Goal: Information Seeking & Learning: Obtain resource

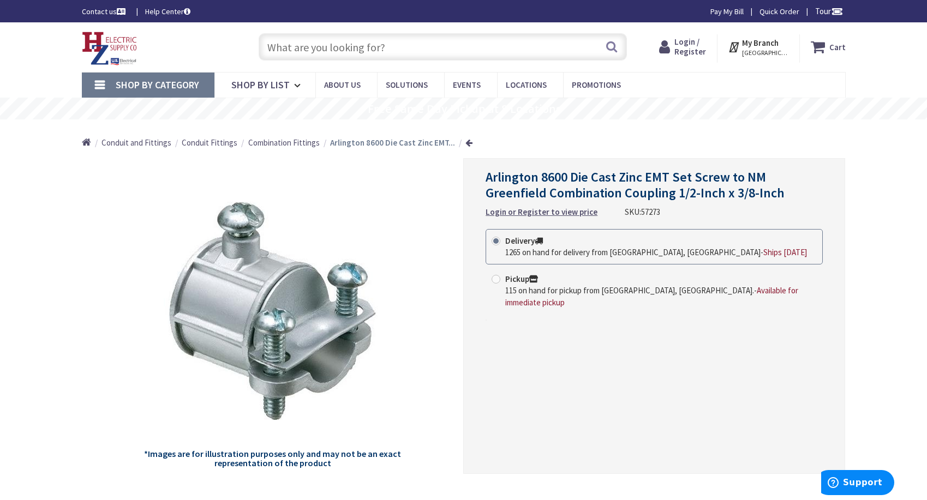
drag, startPoint x: 383, startPoint y: 50, endPoint x: 402, endPoint y: 49, distance: 19.1
click at [383, 50] on input "text" at bounding box center [443, 46] width 368 height 27
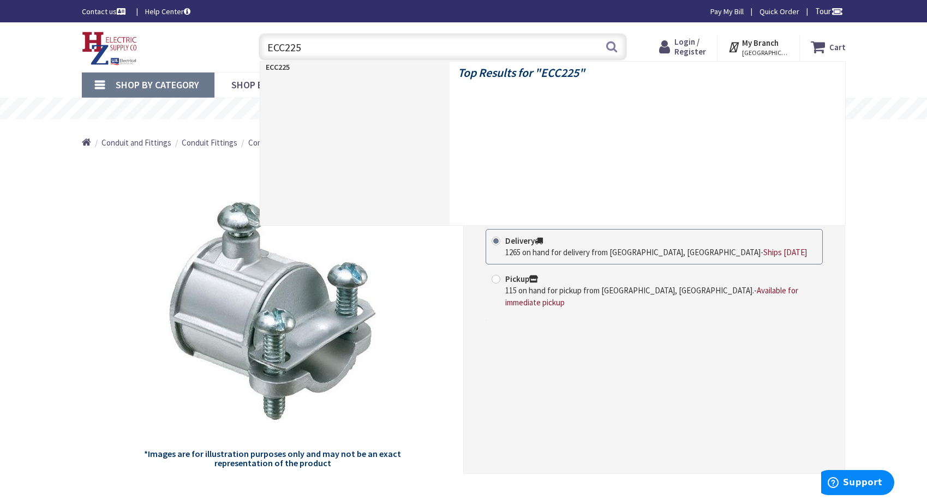
type input "ECC225R"
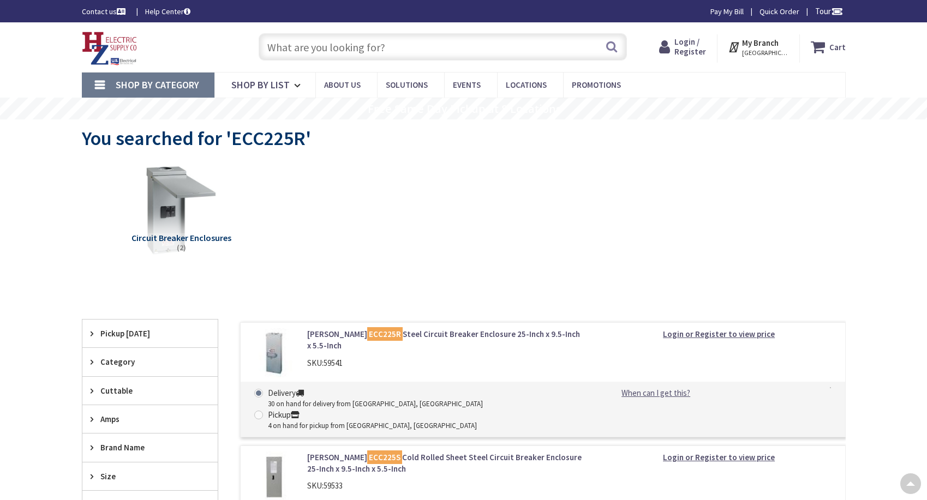
drag, startPoint x: 0, startPoint y: 0, endPoint x: 461, endPoint y: 169, distance: 490.7
click at [388, 329] on link "Eaton ECC225R Steel Circuit Breaker Enclosure 25-Inch x 9.5-Inch x 5.5-Inch" at bounding box center [446, 340] width 278 height 23
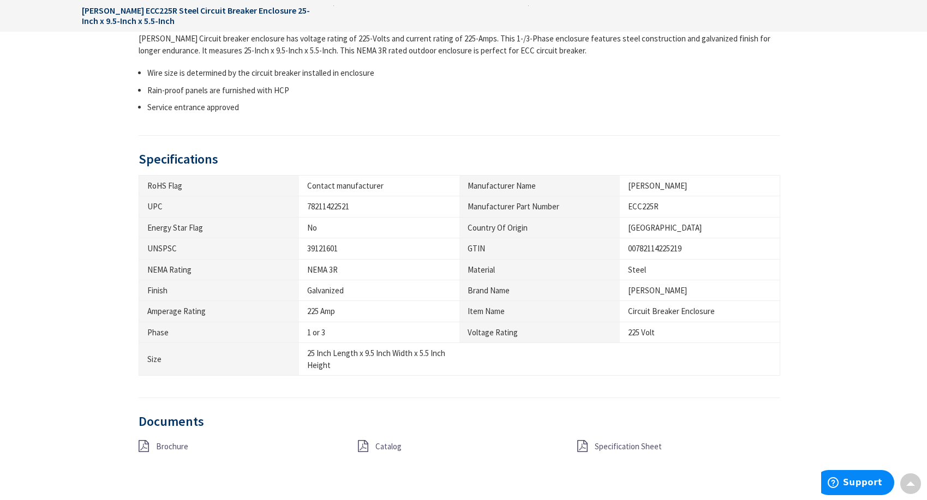
scroll to position [655, 0]
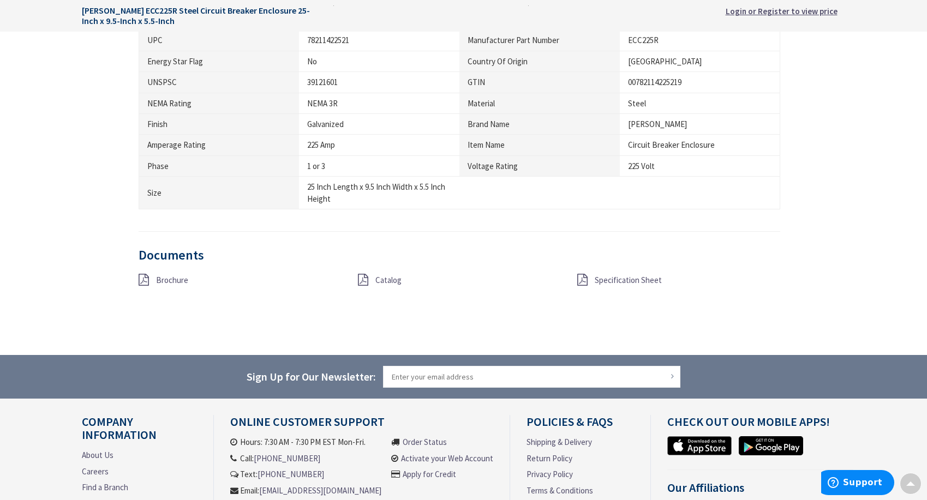
click at [387, 282] on span "Catalog" at bounding box center [388, 280] width 26 height 10
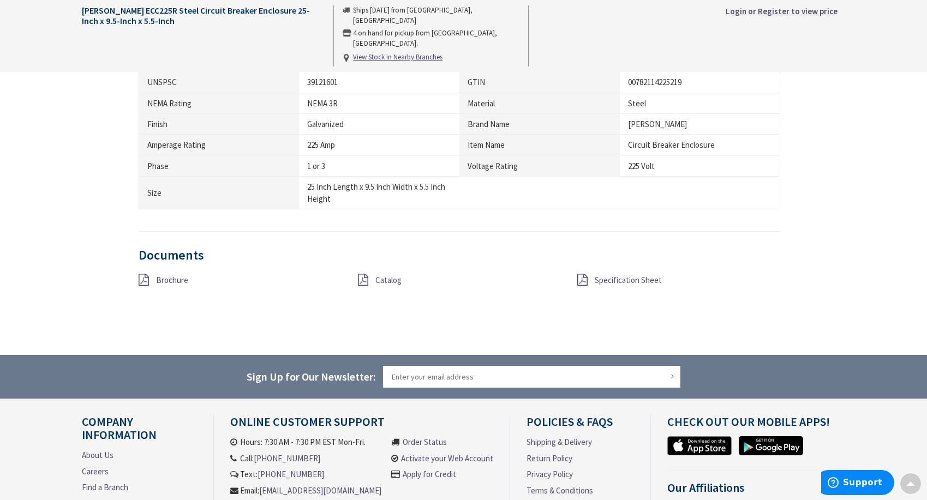
click at [172, 279] on span "Brochure" at bounding box center [172, 280] width 32 height 10
click at [634, 279] on span "Specification Sheet" at bounding box center [628, 280] width 67 height 10
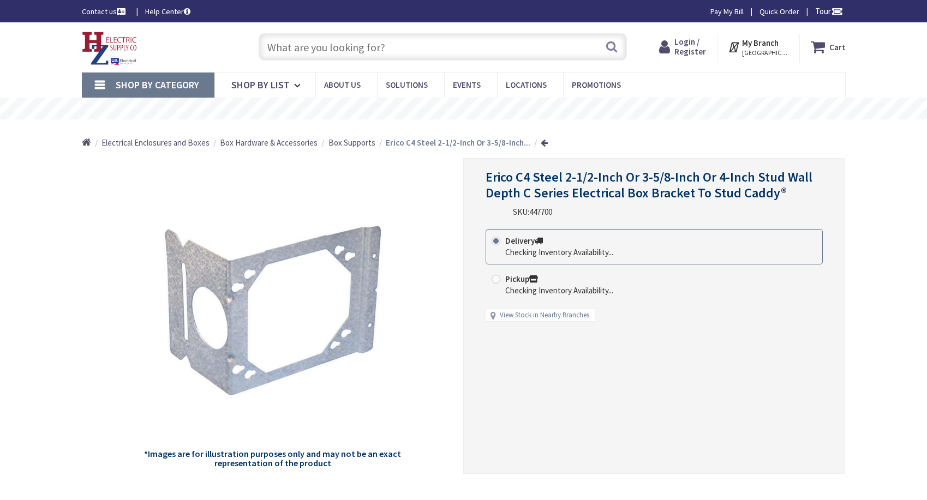
click at [355, 46] on input "text" at bounding box center [443, 46] width 368 height 27
paste input "S128651628"
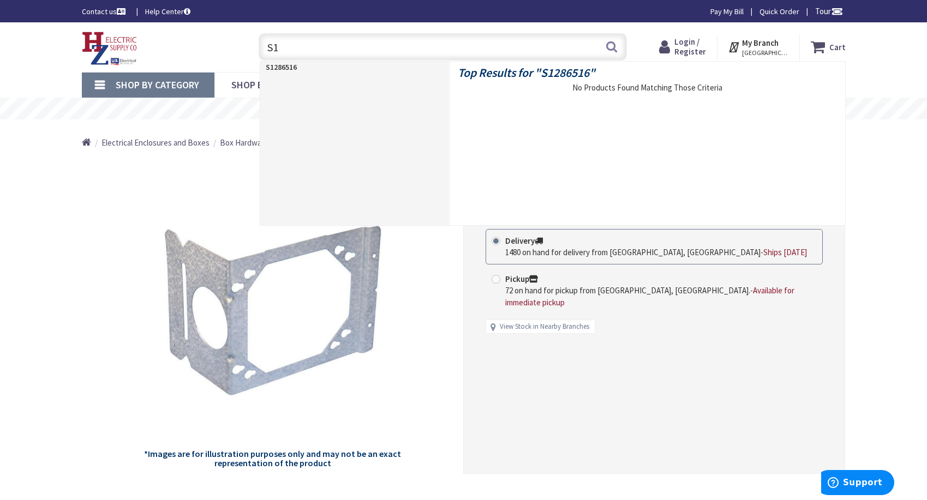
type input "S"
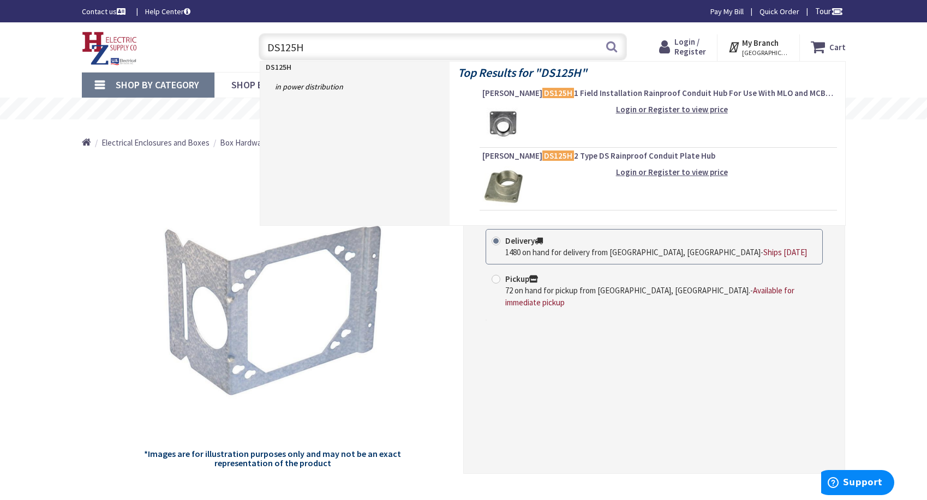
type input "DS125H"
click at [568, 155] on span "Eaton DS125H 2 Type DS Rainproof Conduit Plate Hub" at bounding box center [658, 156] width 352 height 11
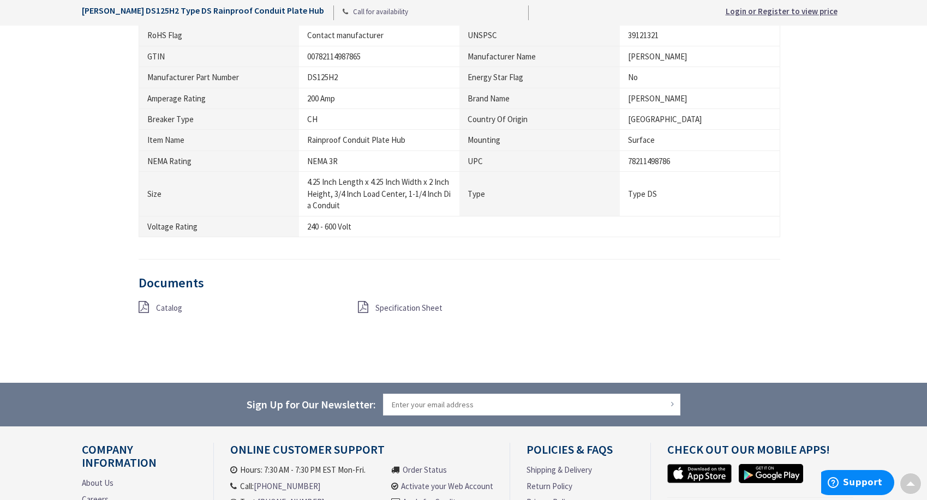
scroll to position [655, 0]
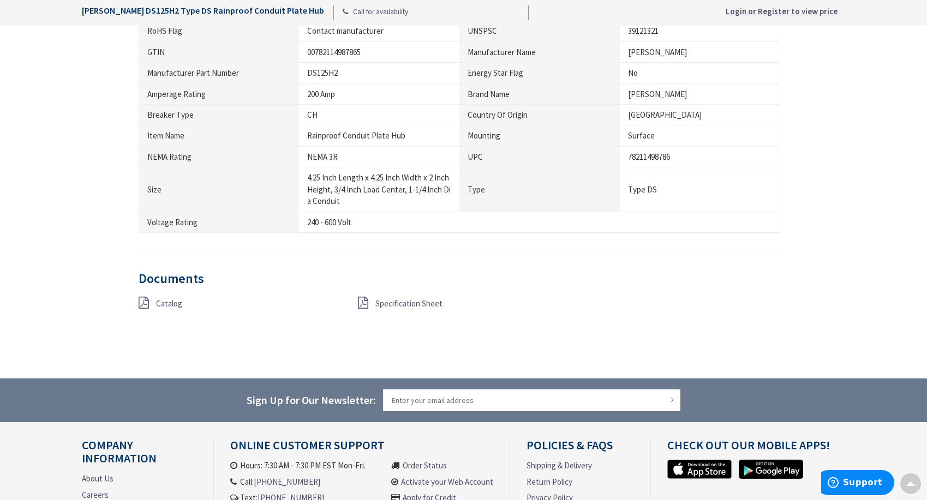
click at [148, 297] on icon at bounding box center [144, 303] width 10 height 12
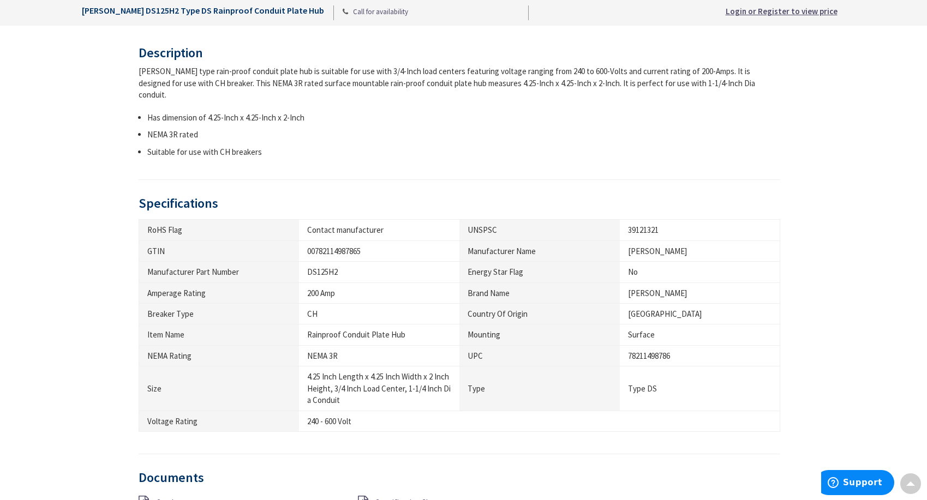
scroll to position [437, 0]
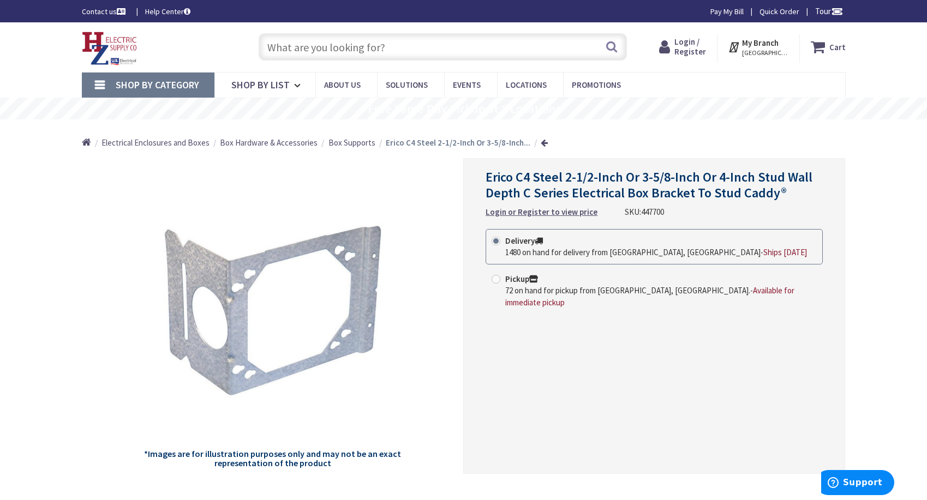
click at [366, 38] on input "text" at bounding box center [443, 46] width 368 height 27
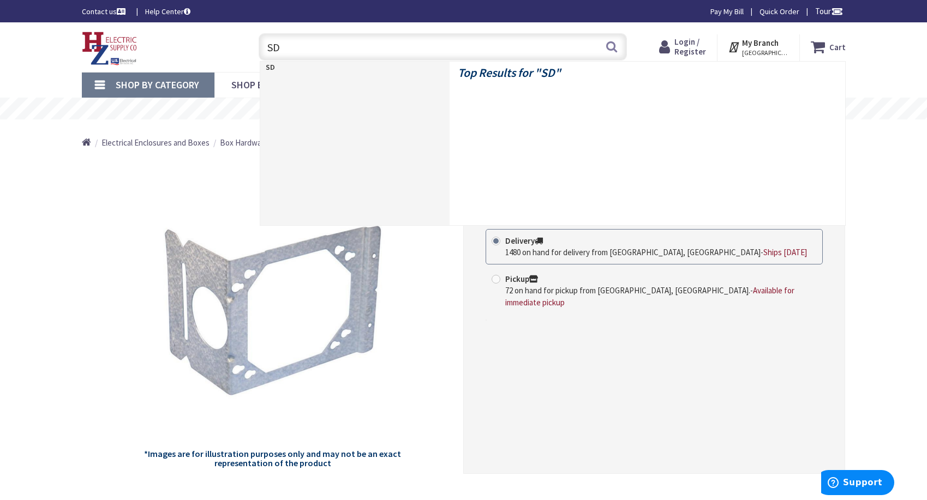
type input "S"
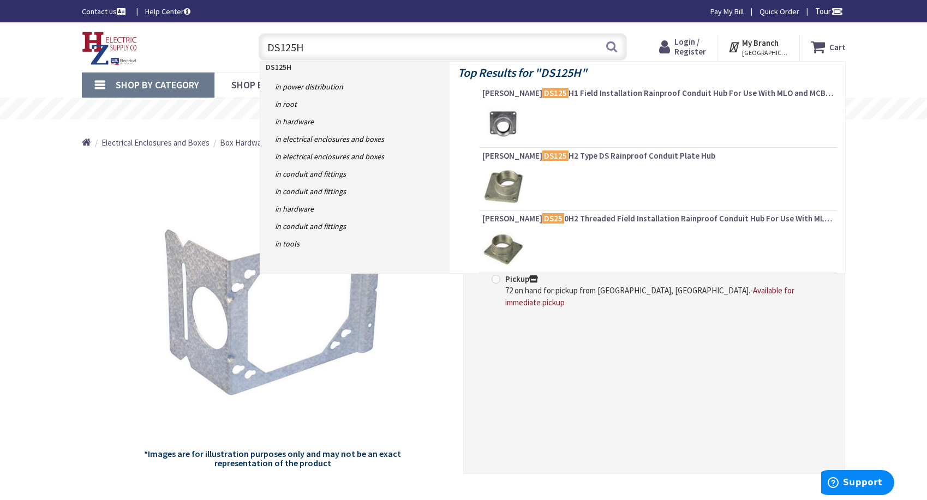
type input "DS125H1"
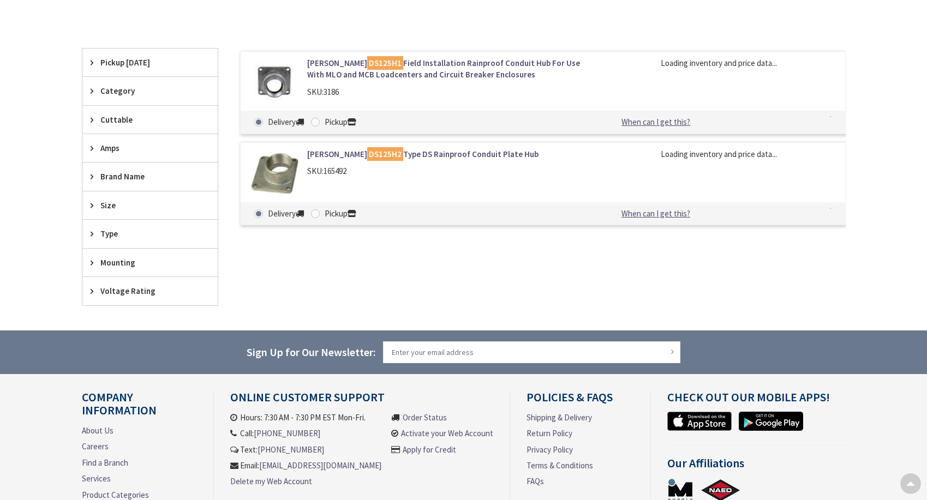
scroll to position [218, 0]
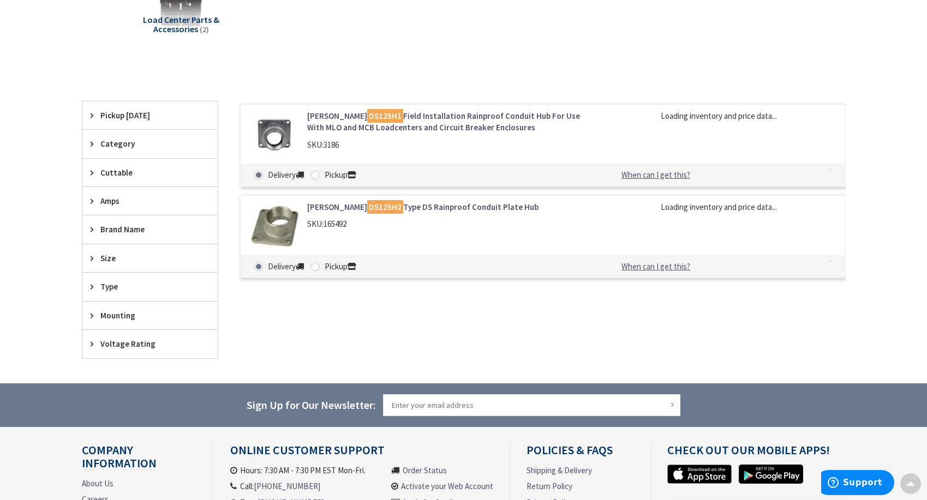
drag, startPoint x: 406, startPoint y: 121, endPoint x: 481, endPoint y: 158, distance: 83.5
click at [406, 121] on link "Eaton DS125H1 Field Installation Rainproof Conduit Hub For Use With MLO and MCB…" at bounding box center [446, 121] width 278 height 23
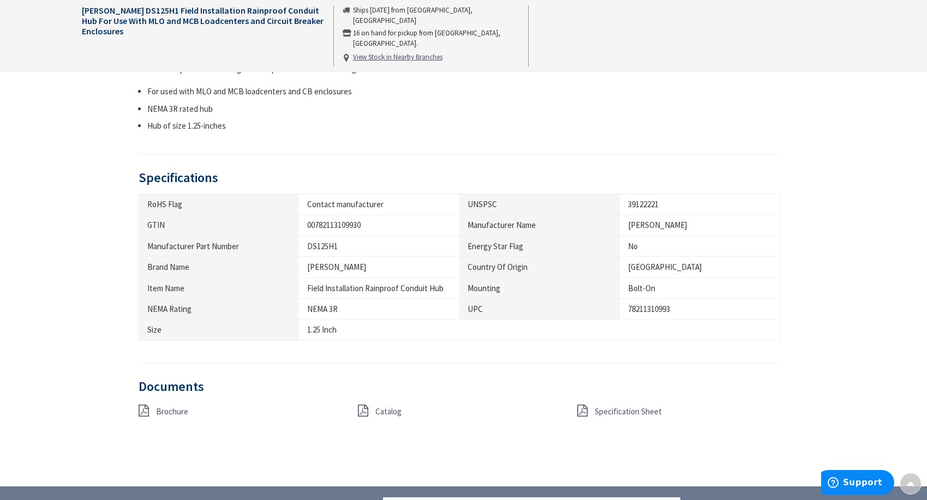
scroll to position [546, 0]
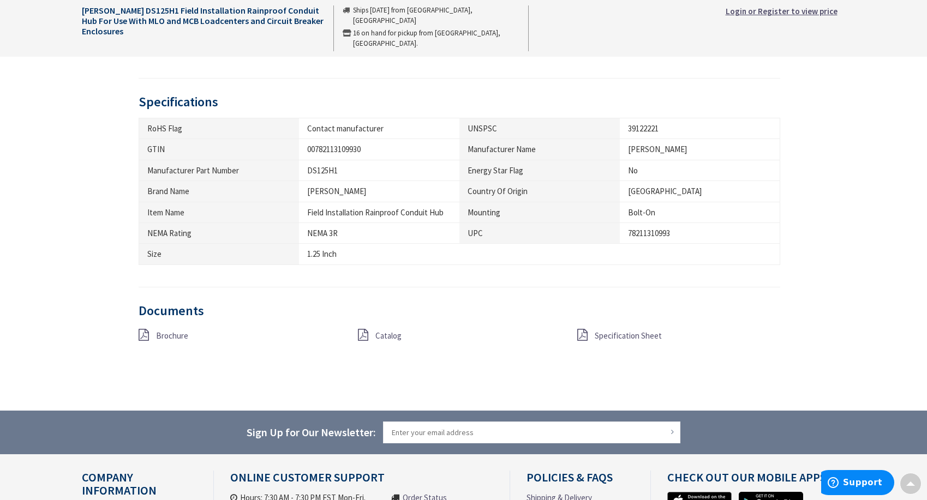
click at [169, 335] on span "Brochure" at bounding box center [172, 336] width 32 height 10
click at [625, 334] on span "Specification Sheet" at bounding box center [628, 336] width 67 height 10
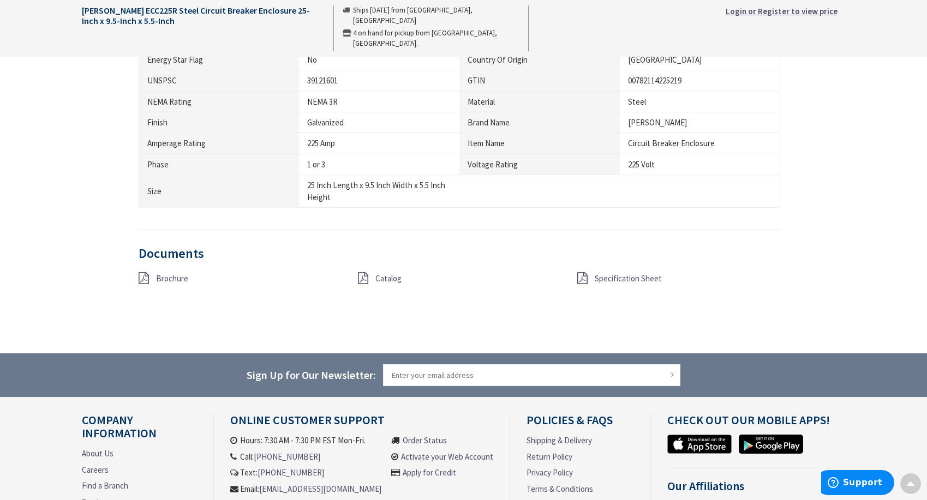
click at [164, 277] on span "Brochure" at bounding box center [172, 278] width 32 height 10
